Goal: Task Accomplishment & Management: Use online tool/utility

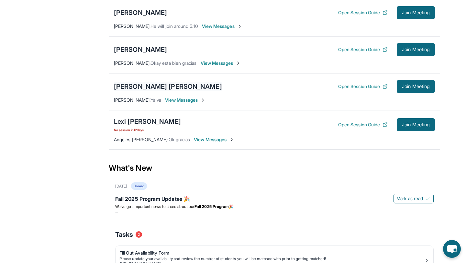
scroll to position [283, 0]
click at [149, 125] on div "Lexi [PERSON_NAME]" at bounding box center [147, 120] width 67 height 9
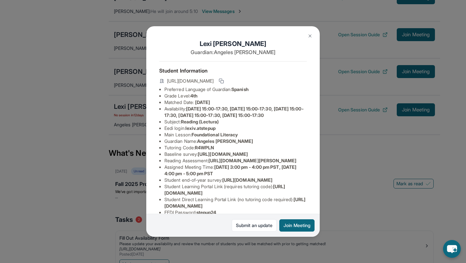
scroll to position [22, 0]
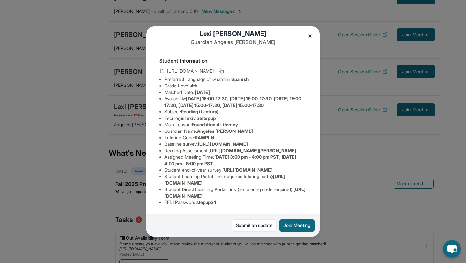
click at [312, 35] on img at bounding box center [309, 35] width 5 height 5
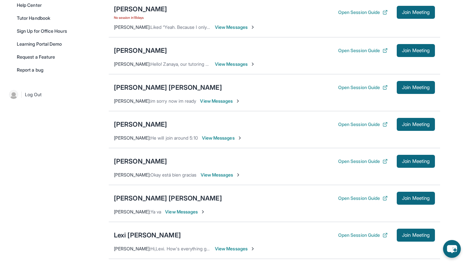
scroll to position [197, 0]
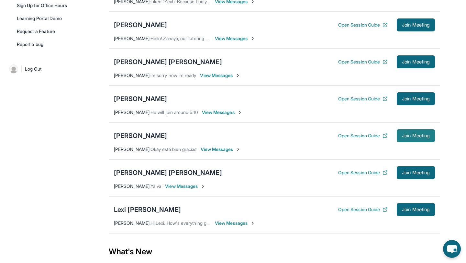
click at [412, 137] on span "Join Meeting" at bounding box center [416, 136] width 28 height 4
